Goal: Transaction & Acquisition: Purchase product/service

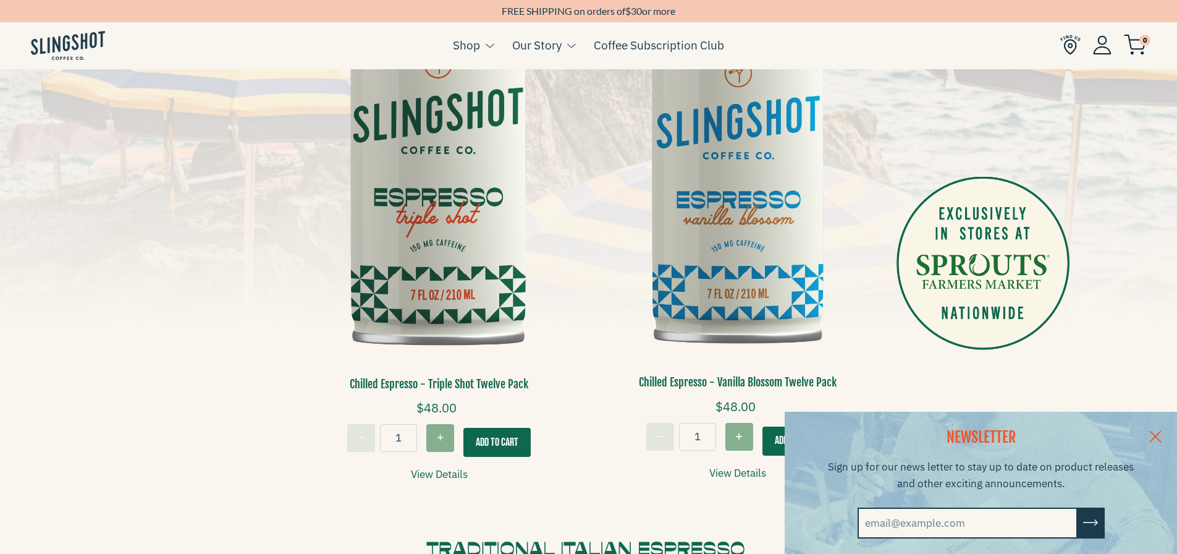
scroll to position [371, 0]
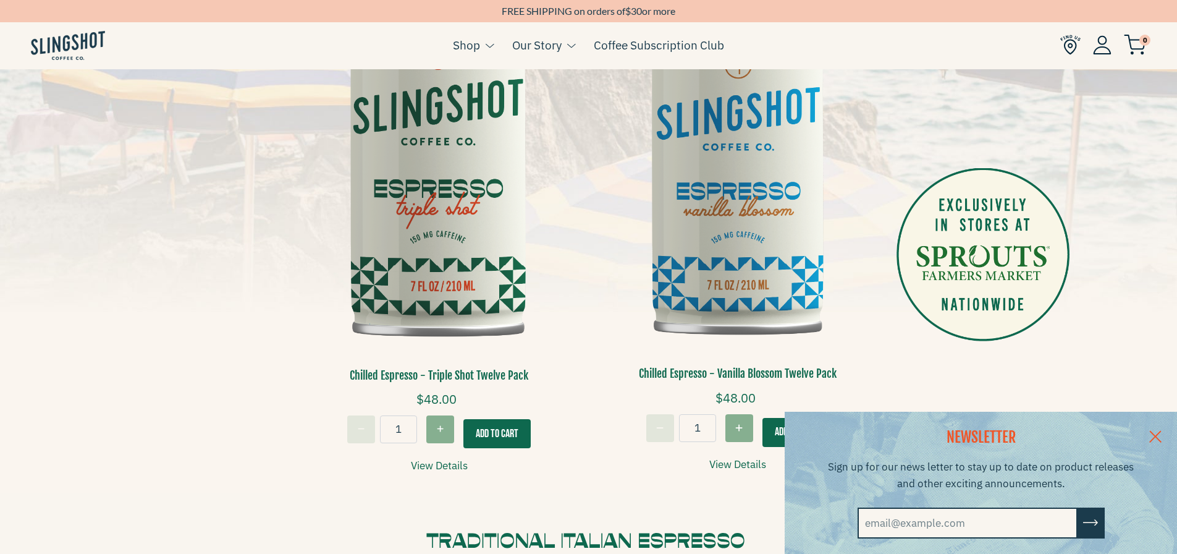
click at [1161, 429] on link at bounding box center [1155, 435] width 43 height 48
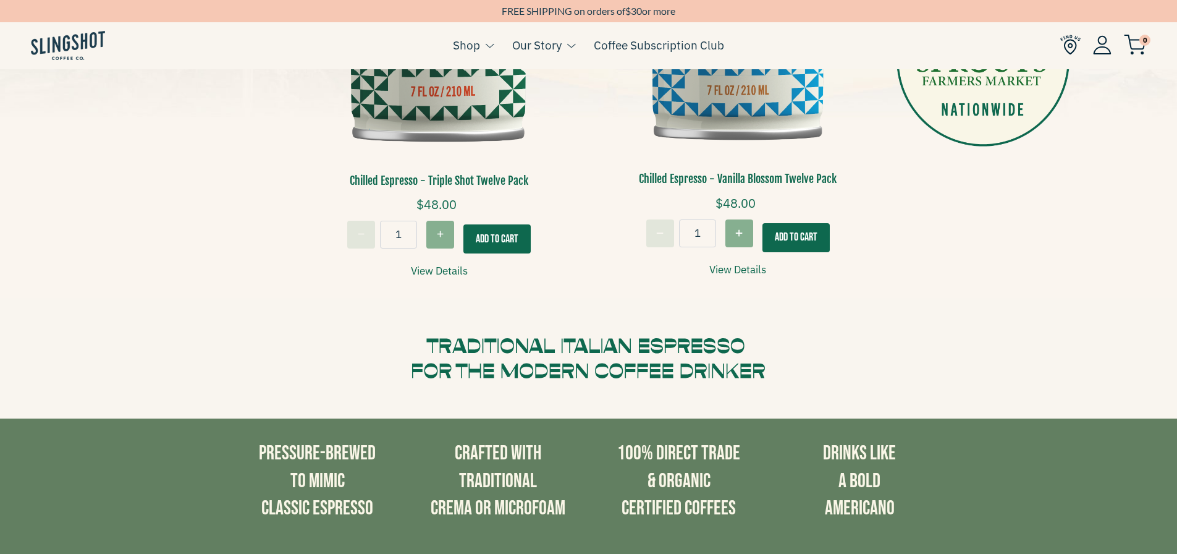
scroll to position [556, 0]
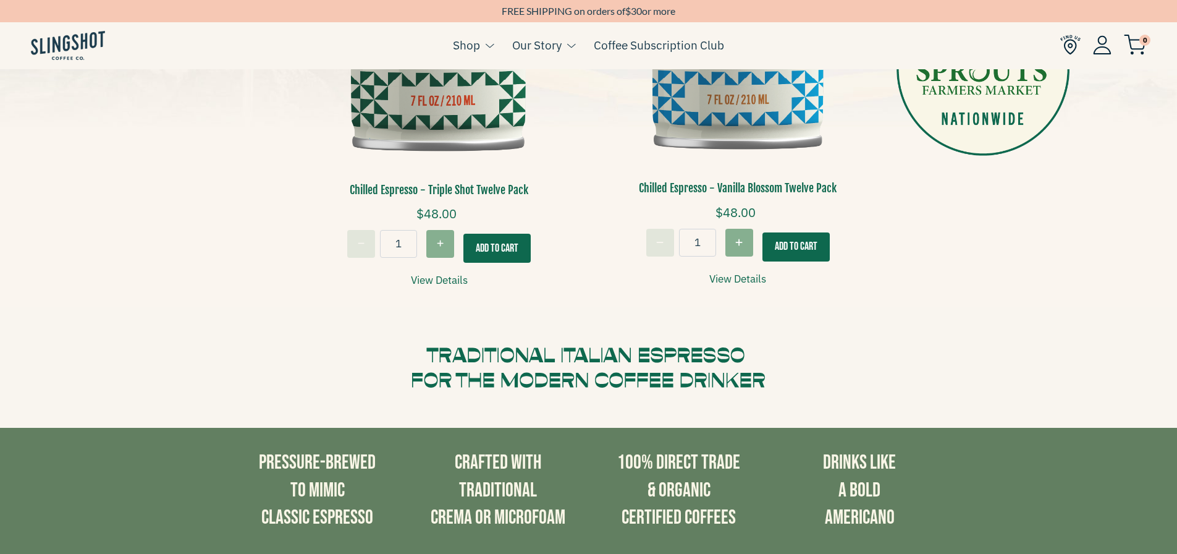
click at [488, 251] on button "Add To Cart" at bounding box center [496, 248] width 67 height 29
click at [1145, 46] on img at bounding box center [1135, 45] width 22 height 20
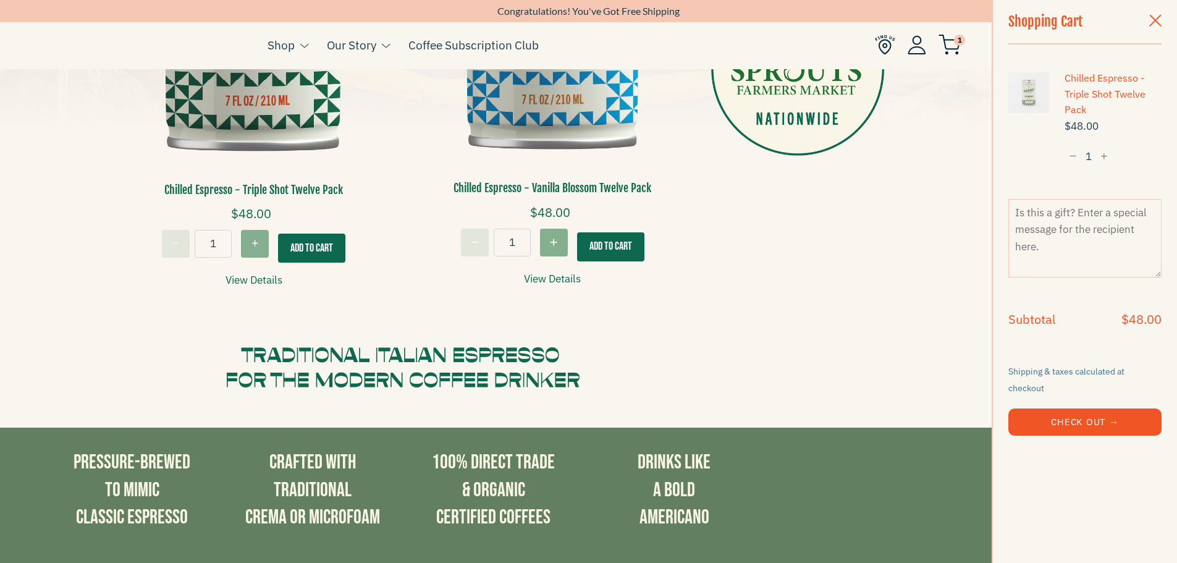
click at [1153, 27] on span "button" at bounding box center [1155, 22] width 12 height 14
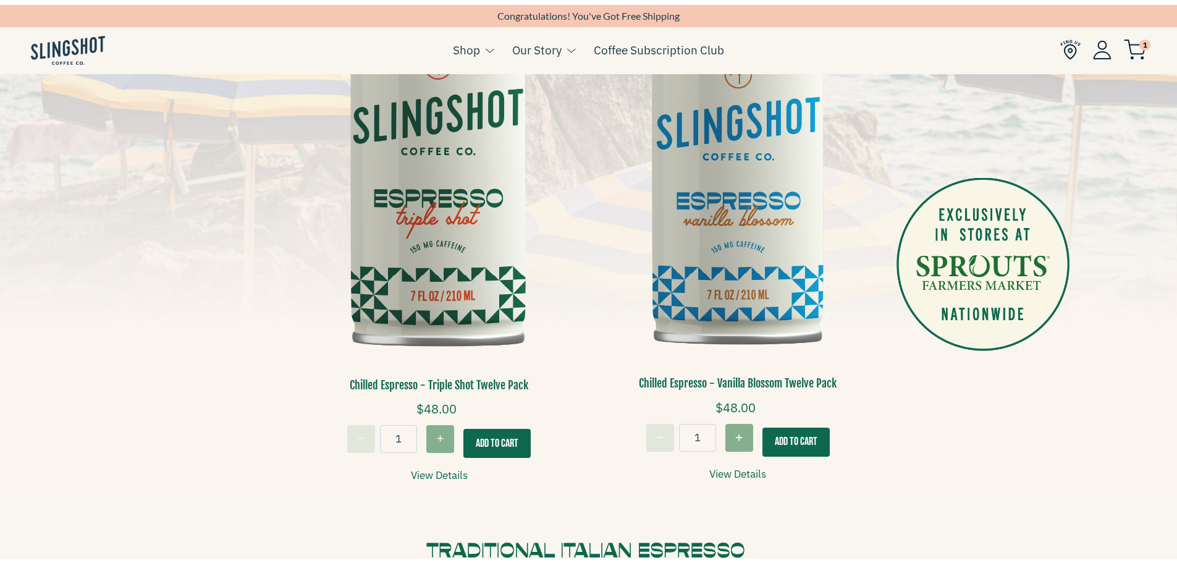
scroll to position [433, 0]
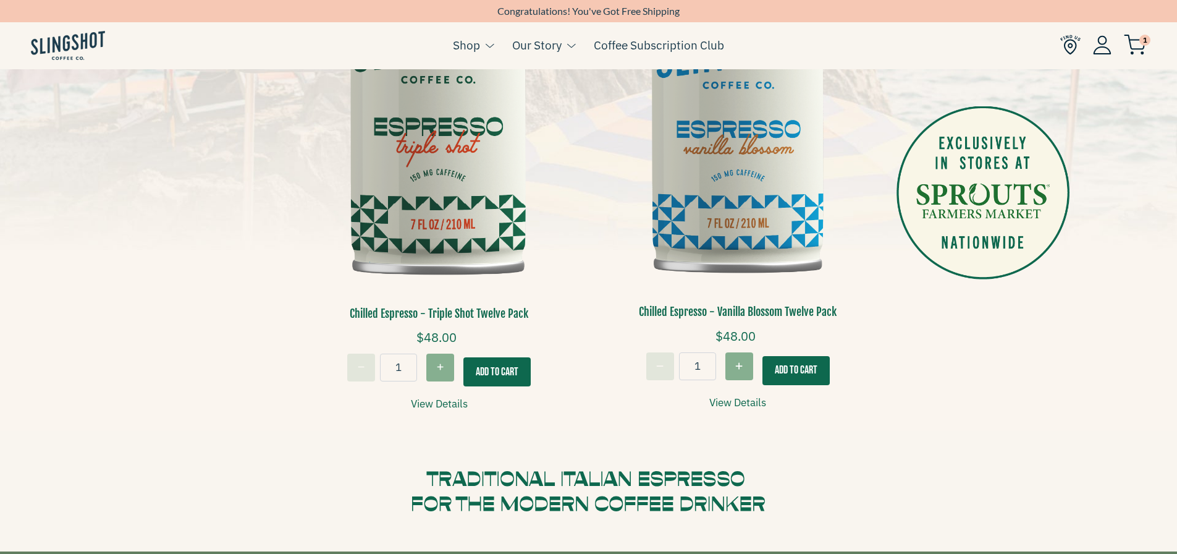
click at [1132, 40] on img at bounding box center [1135, 45] width 22 height 20
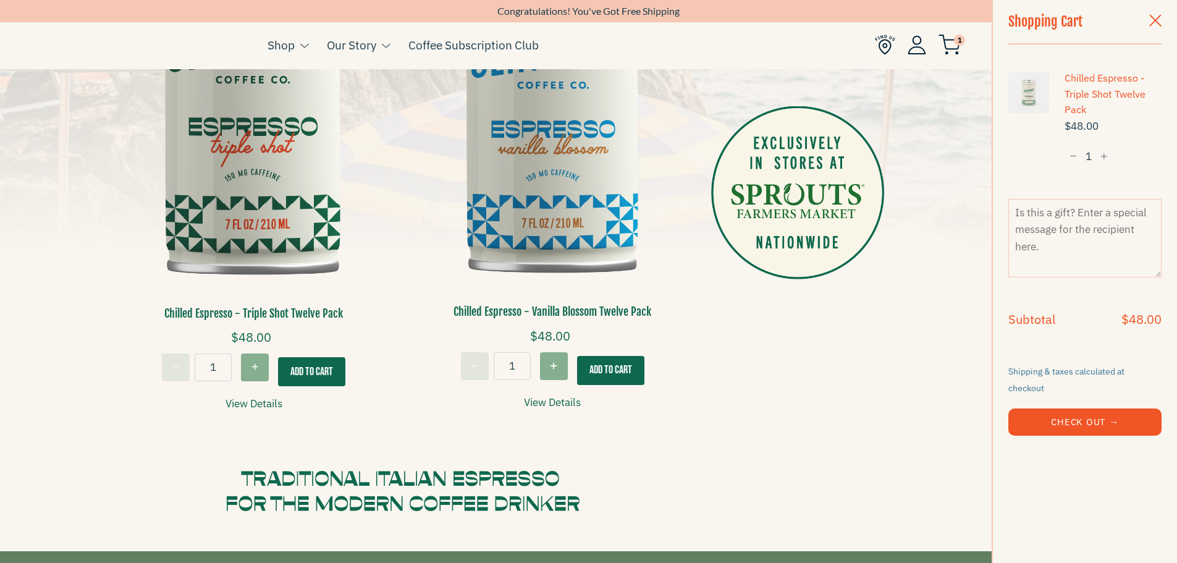
click at [1097, 415] on button "Check Out →" at bounding box center [1084, 421] width 153 height 27
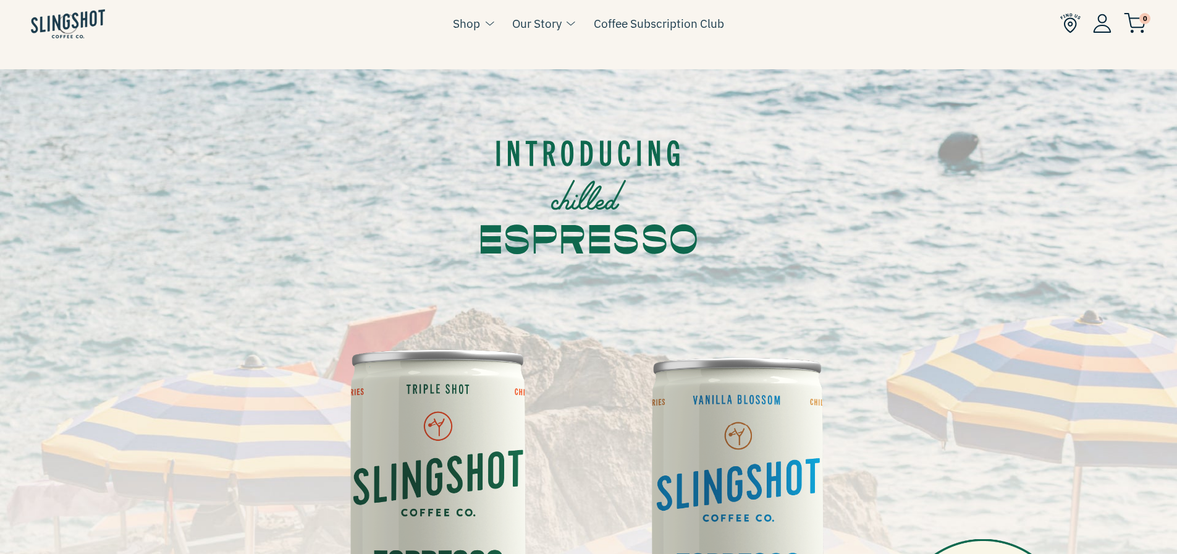
scroll to position [433, 0]
click at [1146, 21] on span "1" at bounding box center [1144, 18] width 11 height 11
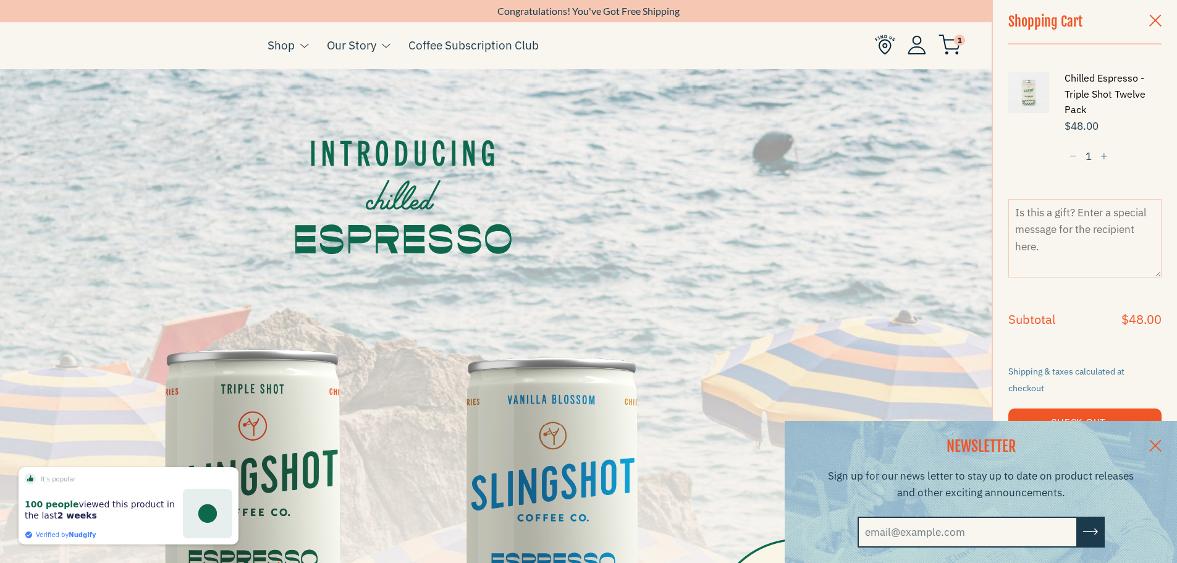
click at [1087, 88] on link "Chilled Espresso - Triple Shot Twelve Pack" at bounding box center [1113, 94] width 97 height 48
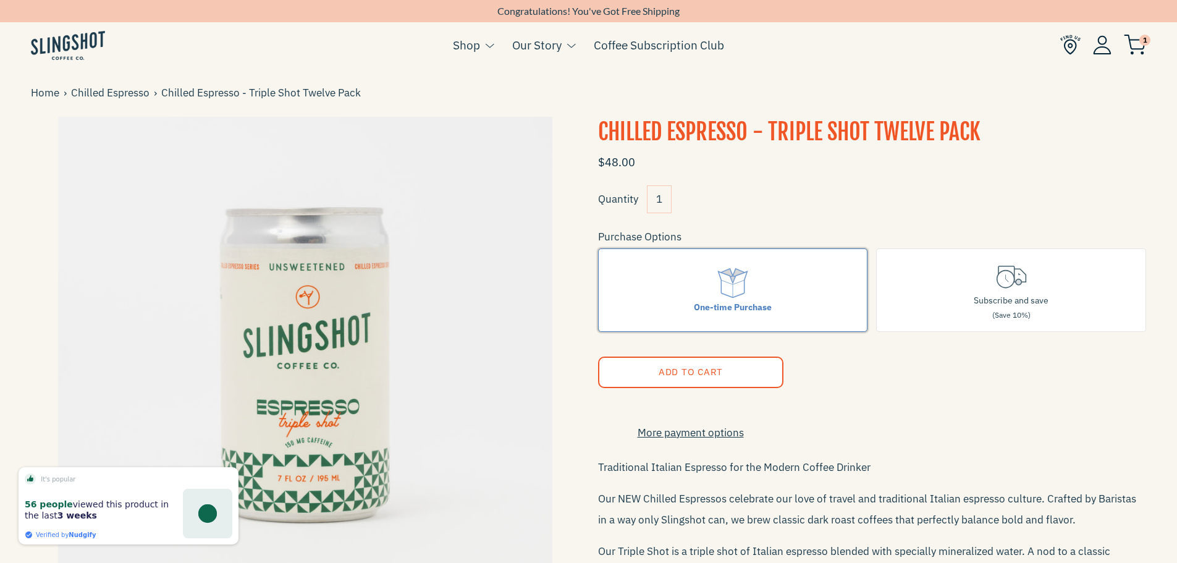
click at [676, 279] on label "One-time Purchase" at bounding box center [733, 289] width 270 height 83
click at [0, 0] on input "One-time Purchase" at bounding box center [0, 0] width 0 height 0
click at [1144, 44] on span "1" at bounding box center [1144, 40] width 11 height 11
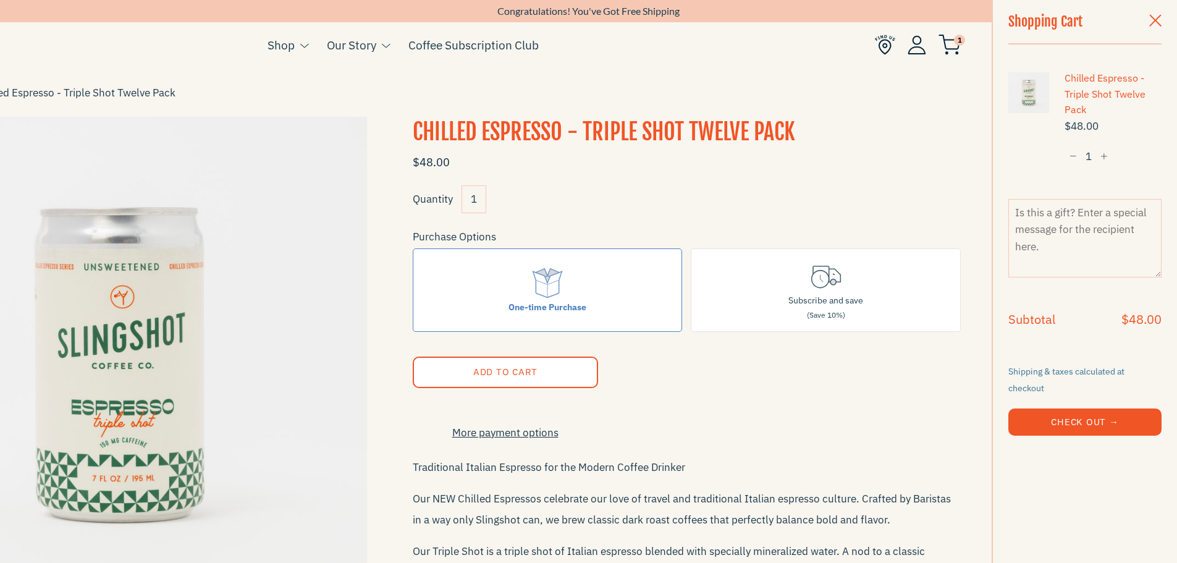
click at [1068, 416] on button "Check Out →" at bounding box center [1084, 421] width 153 height 27
